Goal: Task Accomplishment & Management: Manage account settings

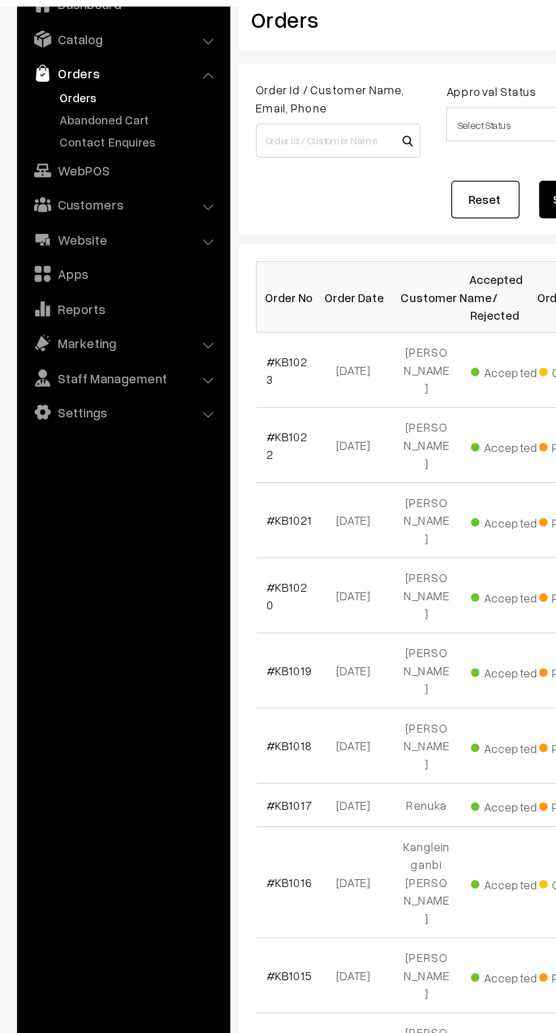
click at [103, 127] on link "Orders" at bounding box center [93, 126] width 112 height 12
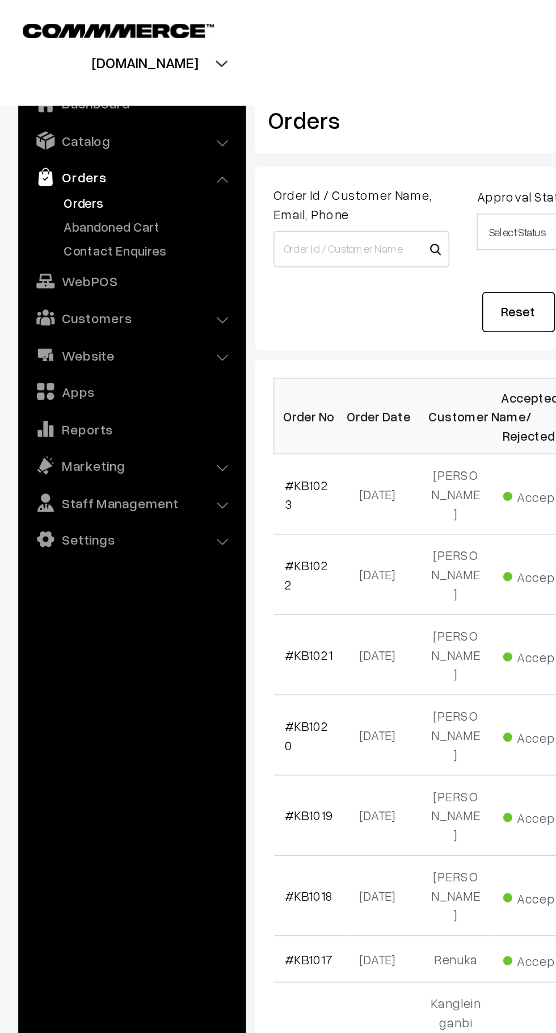
click at [93, 138] on link "Abandoned Cart" at bounding box center [93, 141] width 112 height 12
